Goal: Information Seeking & Learning: Find specific fact

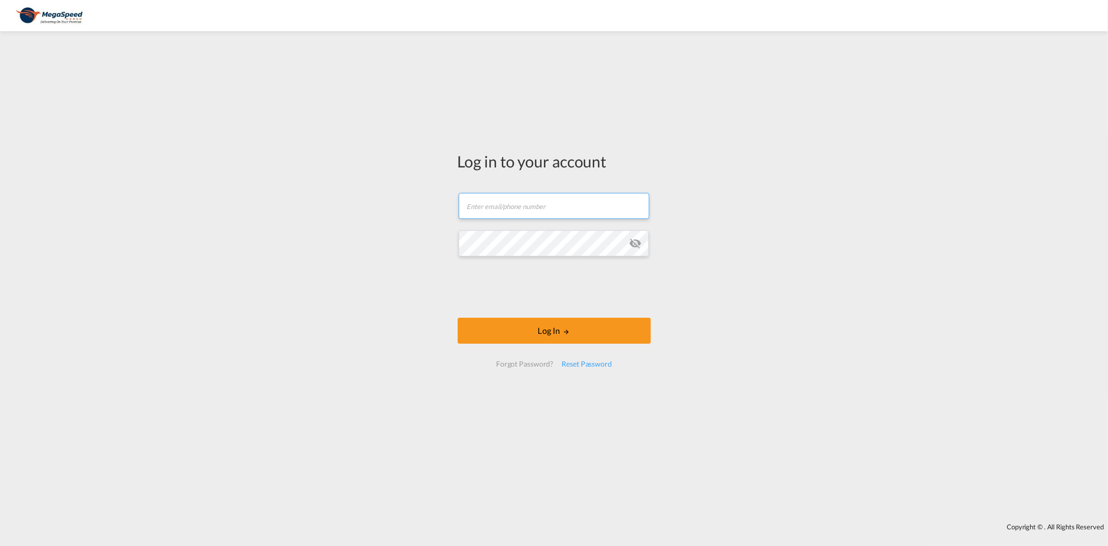
click at [545, 202] on input "text" at bounding box center [554, 206] width 191 height 26
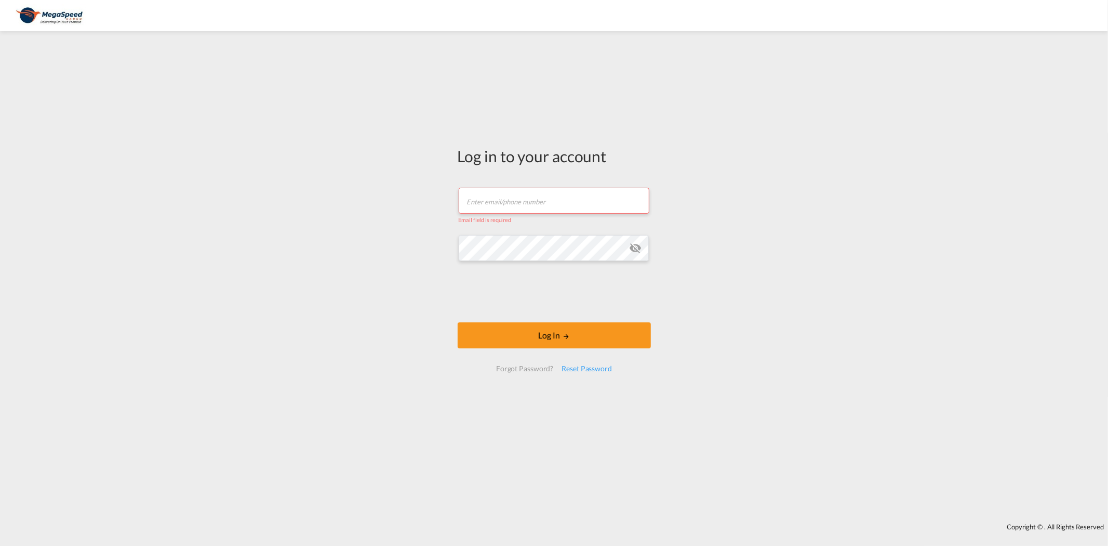
type input "robin.l@megaspeedcargo.com"
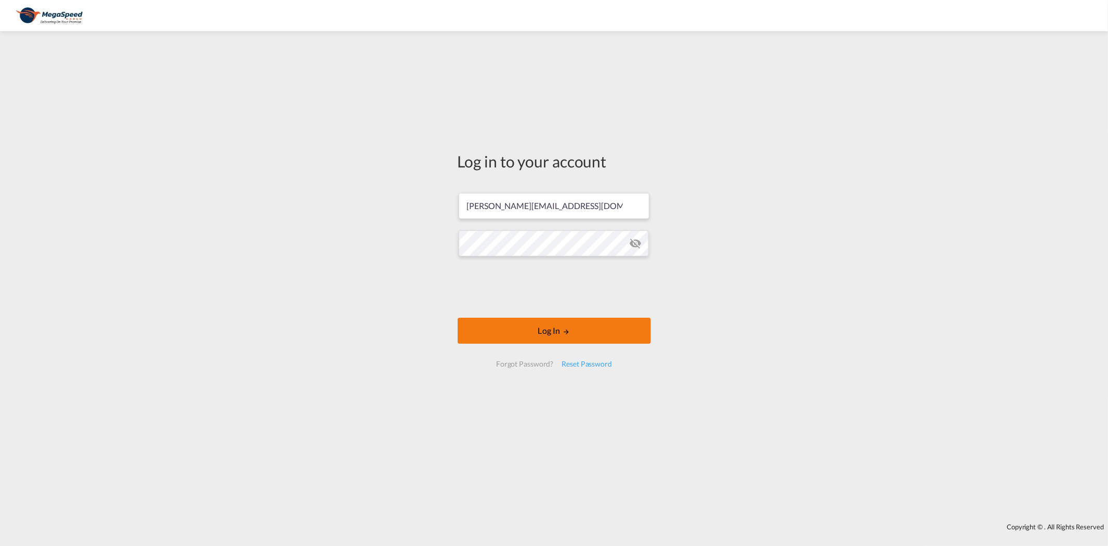
click at [534, 323] on button "Log In" at bounding box center [554, 331] width 193 height 26
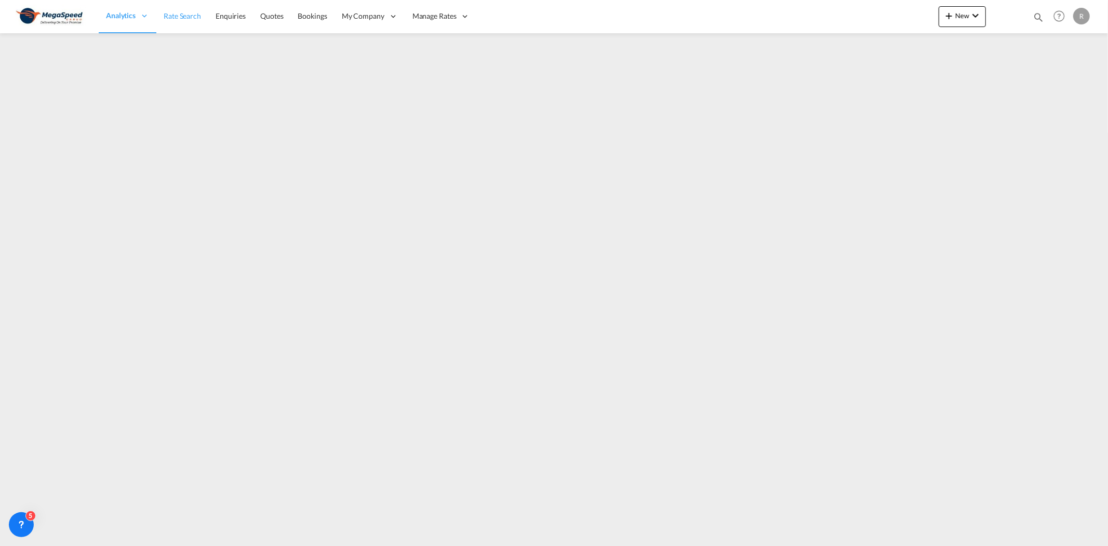
click at [191, 27] on link "Rate Search" at bounding box center [182, 16] width 52 height 34
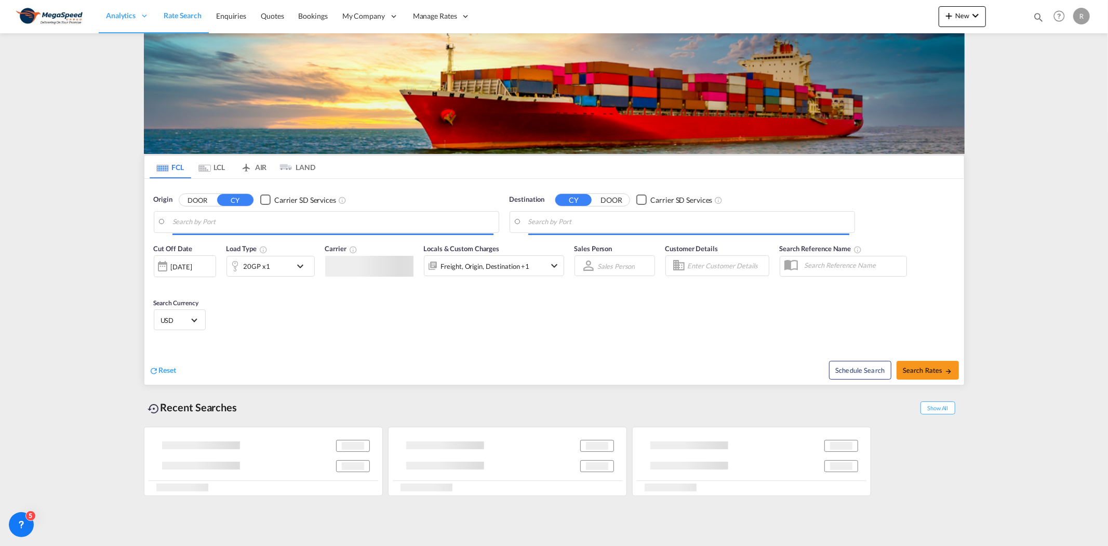
type input "[GEOGRAPHIC_DATA], [GEOGRAPHIC_DATA]"
type input "[GEOGRAPHIC_DATA], DJJIB"
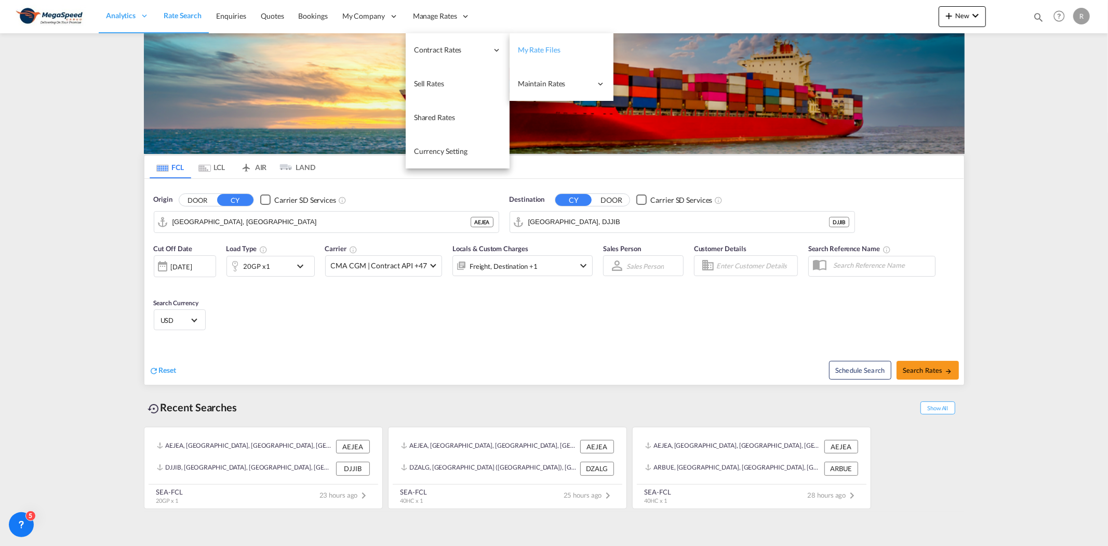
click at [536, 48] on span "My Rate Files" at bounding box center [539, 49] width 43 height 9
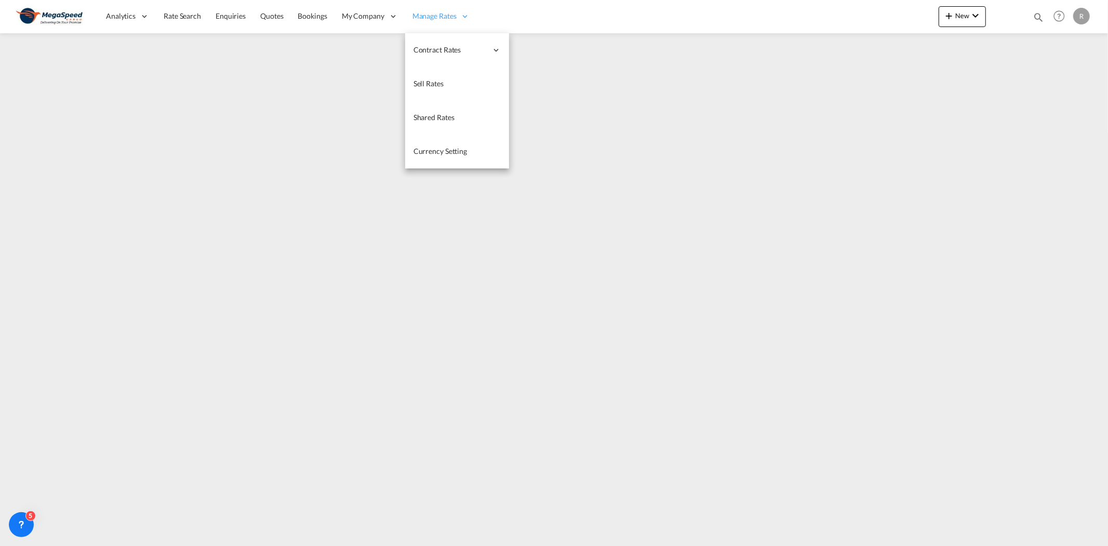
click at [451, 28] on div "Manage Rates" at bounding box center [441, 16] width 72 height 34
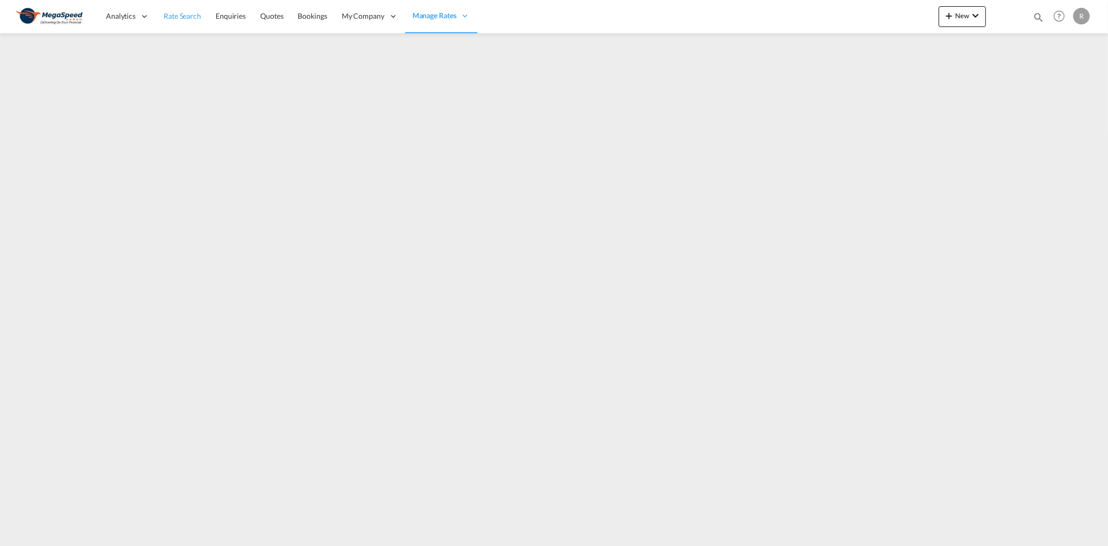
click at [189, 24] on link "Rate Search" at bounding box center [182, 16] width 52 height 34
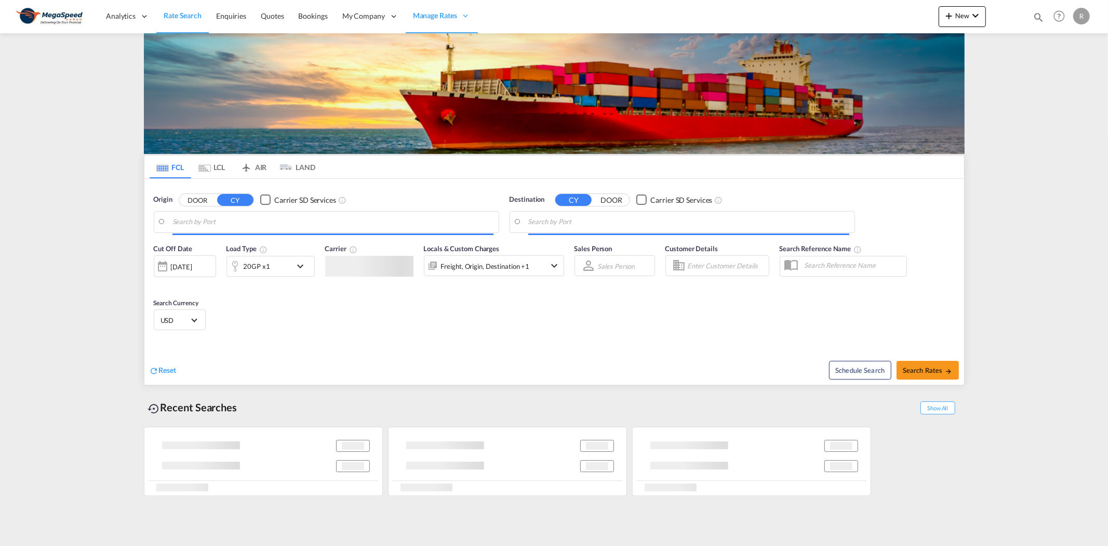
type input "[GEOGRAPHIC_DATA], [GEOGRAPHIC_DATA]"
type input "[GEOGRAPHIC_DATA], DJJIB"
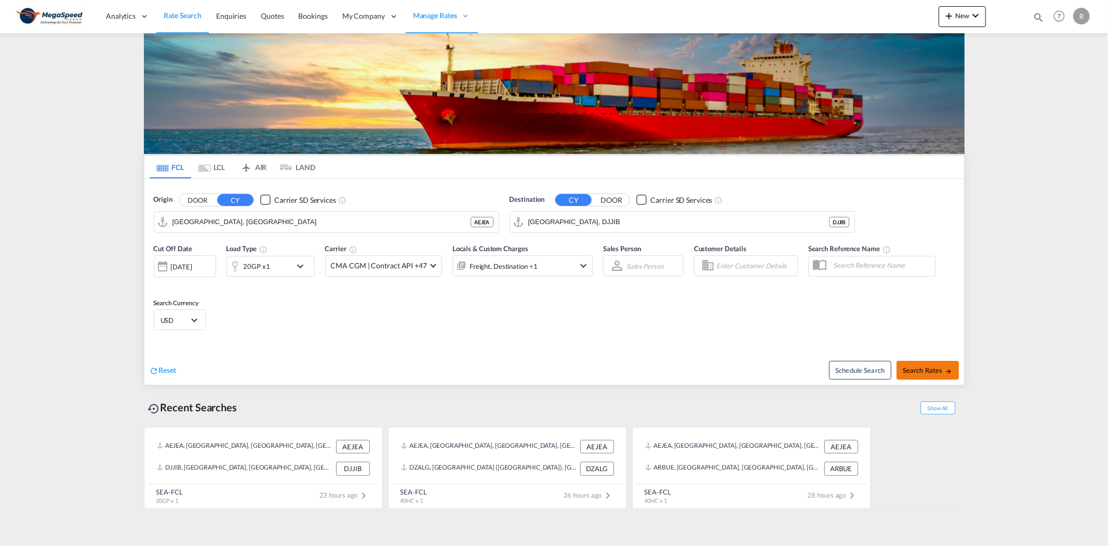
click at [926, 367] on span "Search Rates" at bounding box center [928, 370] width 50 height 8
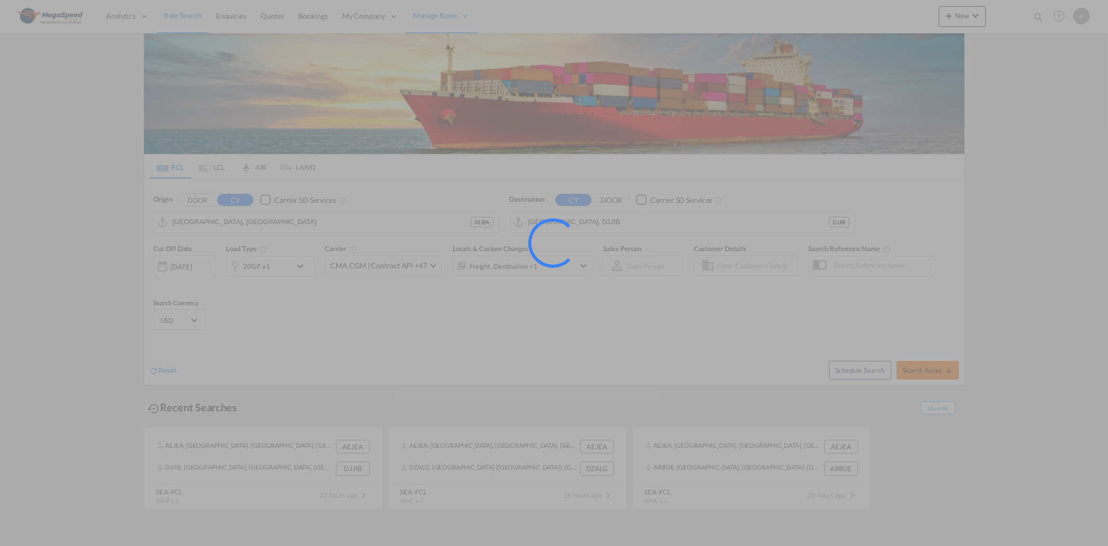
type input "AEJEA to DJJIB / [DATE]"
